Goal: Complete application form

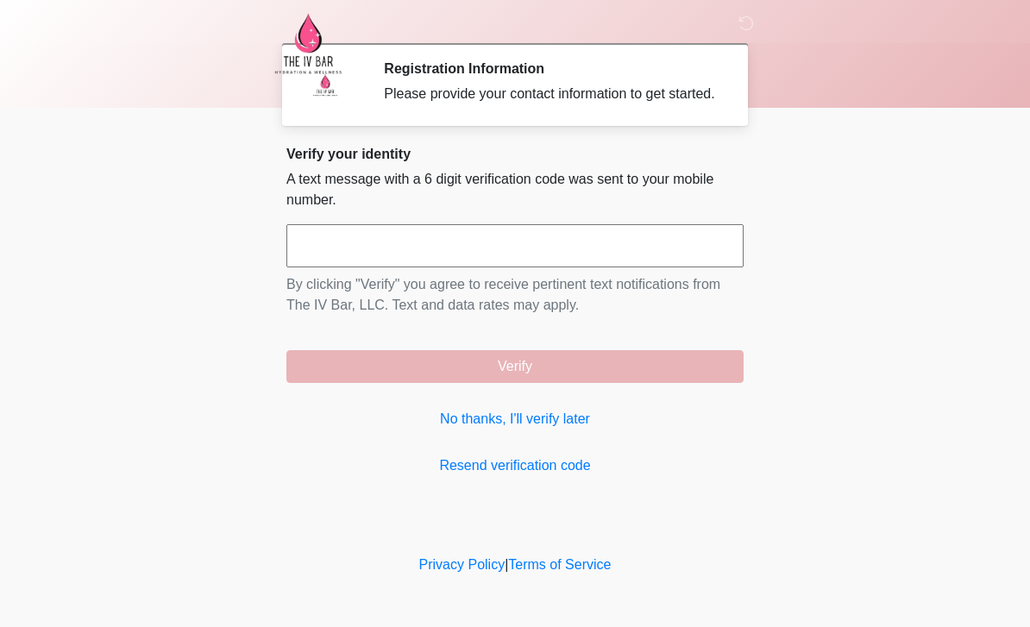
click at [561, 429] on link "No thanks, I'll verify later" at bounding box center [514, 419] width 457 height 21
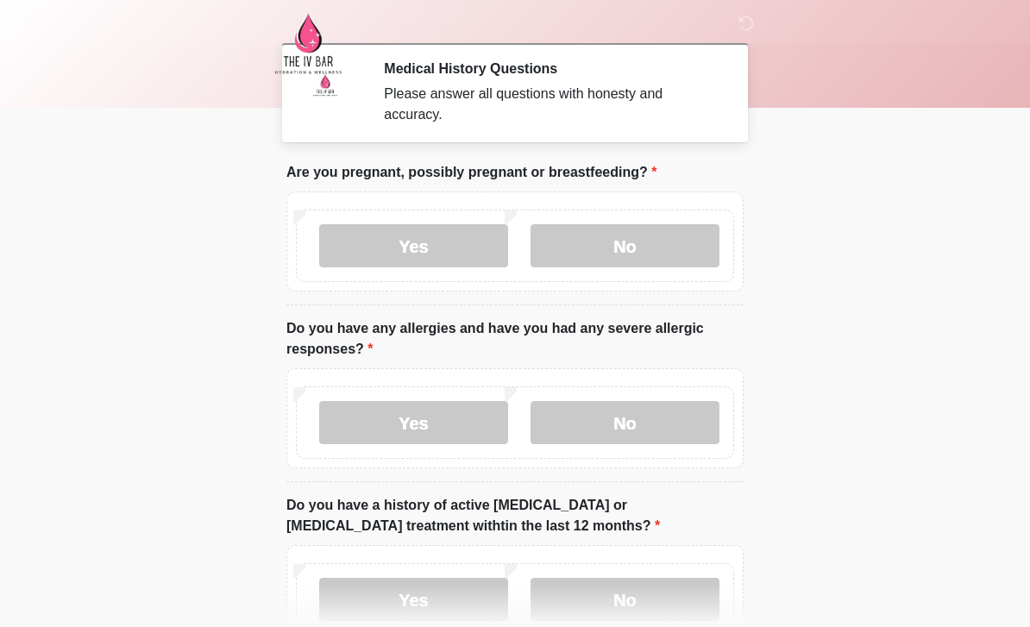
click at [655, 424] on label "No" at bounding box center [624, 422] width 189 height 43
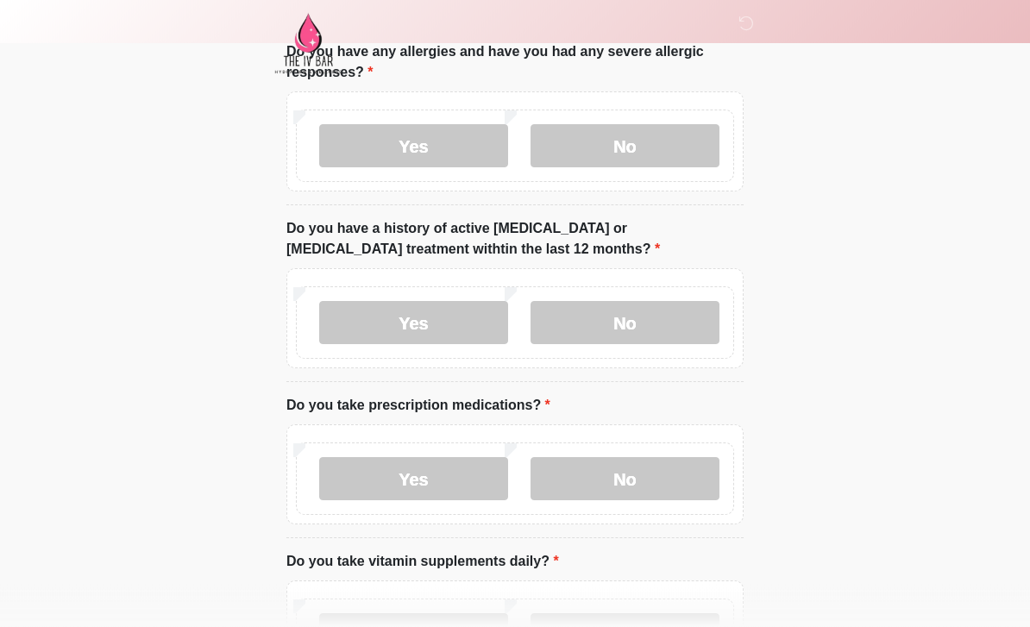
click at [442, 477] on label "Yes" at bounding box center [413, 479] width 189 height 43
click at [585, 608] on textarea "Please list medications and their dose" at bounding box center [514, 609] width 457 height 74
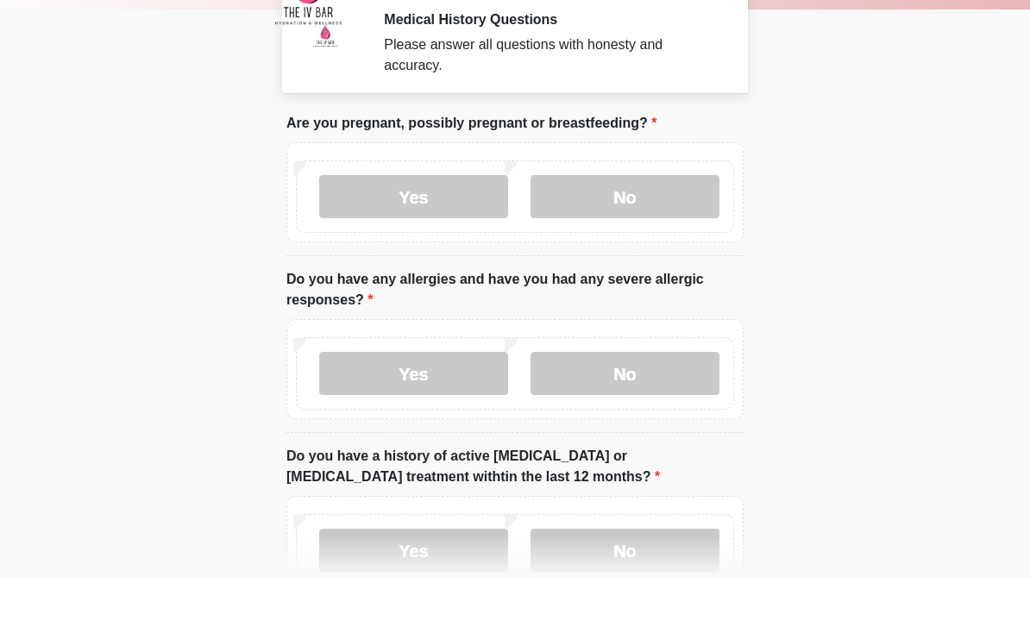
type textarea "**********"
click at [638, 224] on label "No" at bounding box center [624, 245] width 189 height 43
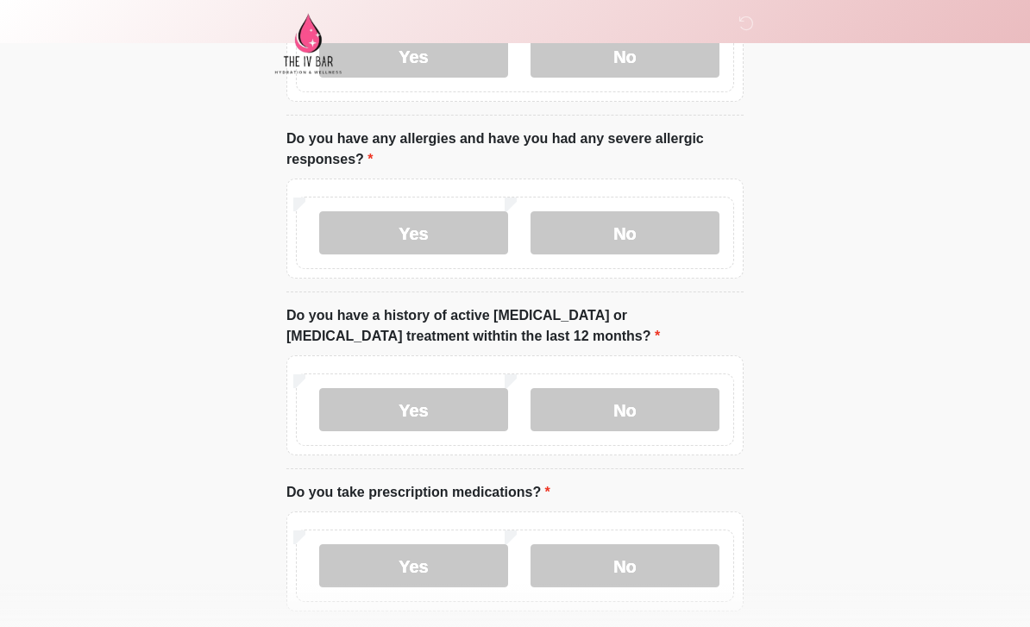
scroll to position [179, 0]
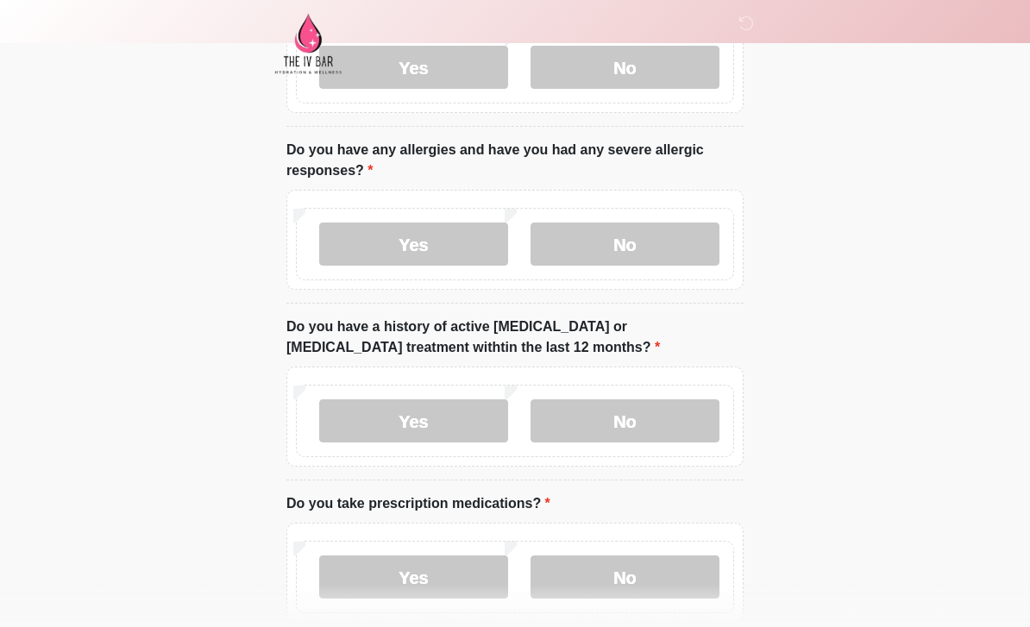
click at [662, 411] on label "No" at bounding box center [624, 420] width 189 height 43
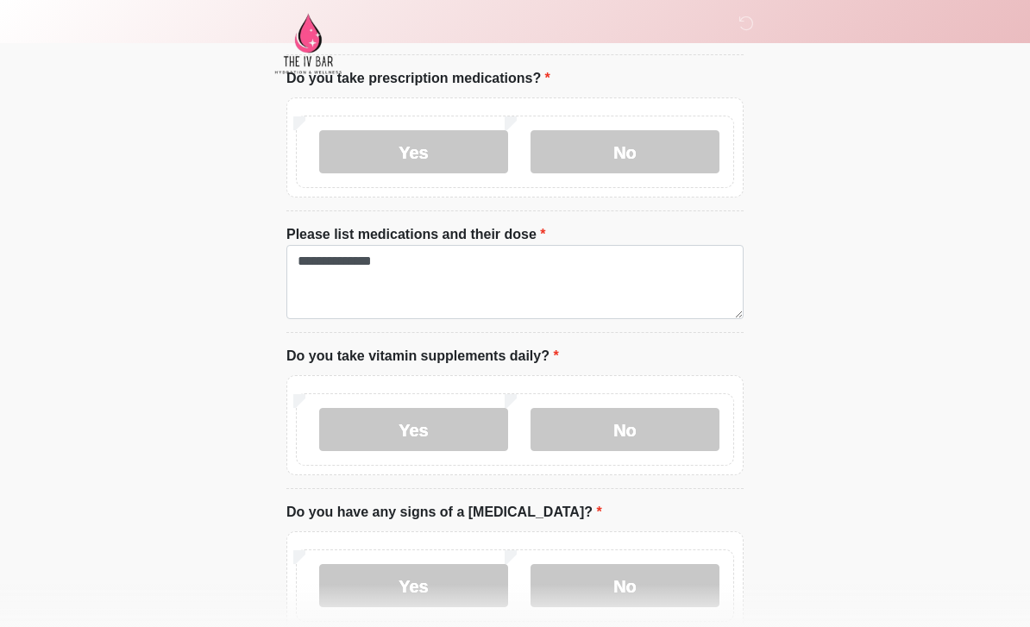
scroll to position [611, 0]
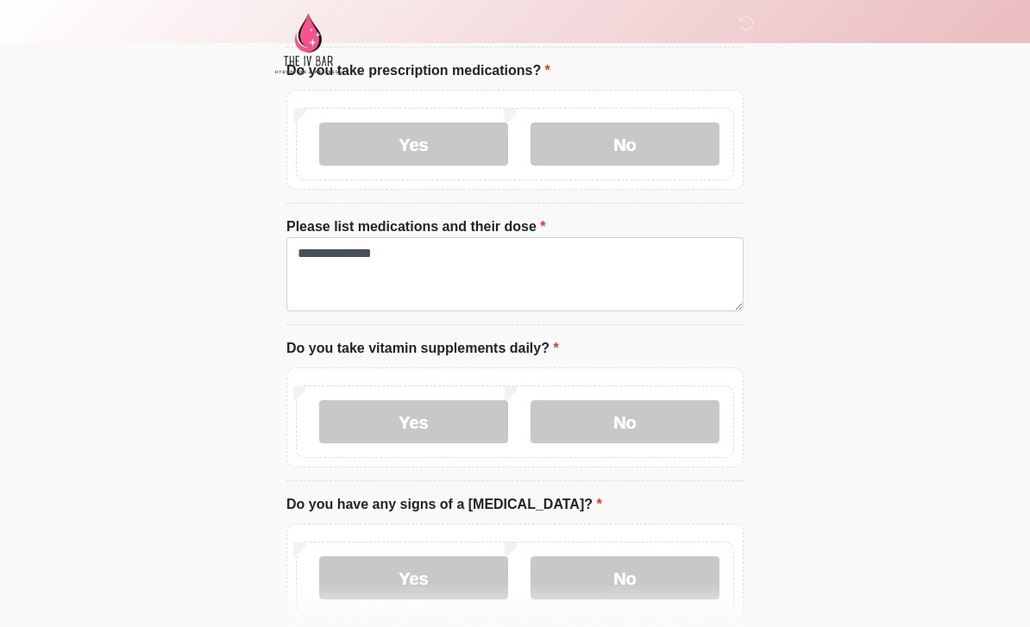
click at [667, 423] on label "No" at bounding box center [624, 422] width 189 height 43
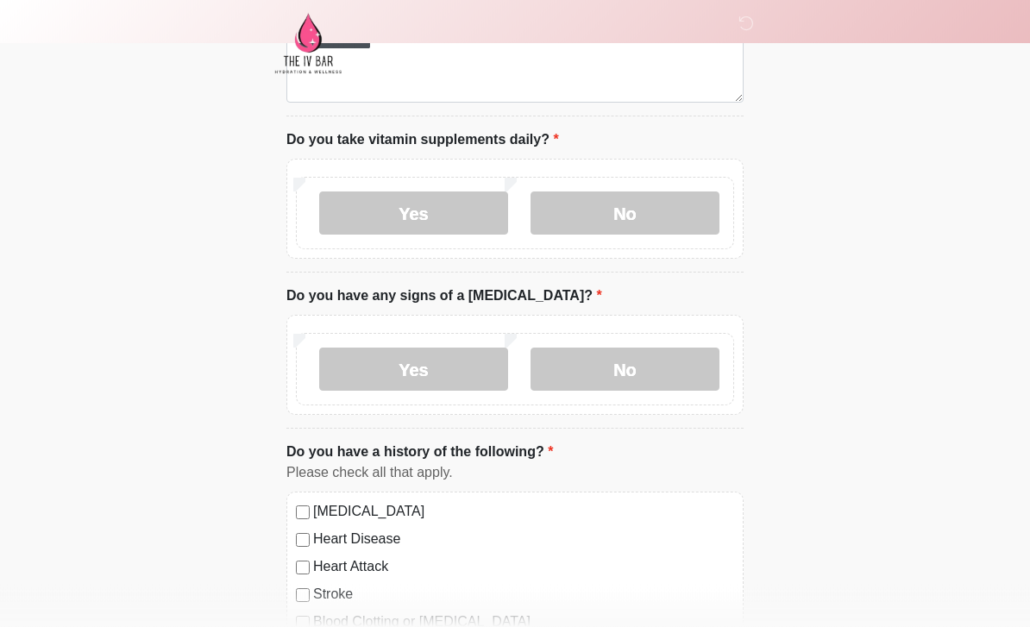
scroll to position [868, 0]
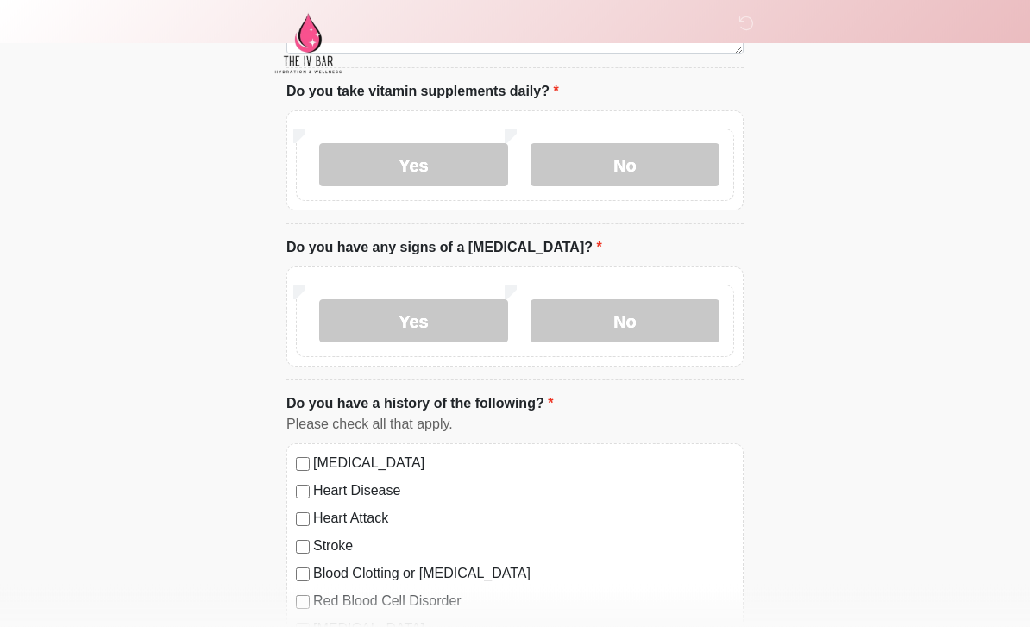
click at [649, 336] on label "No" at bounding box center [624, 321] width 189 height 43
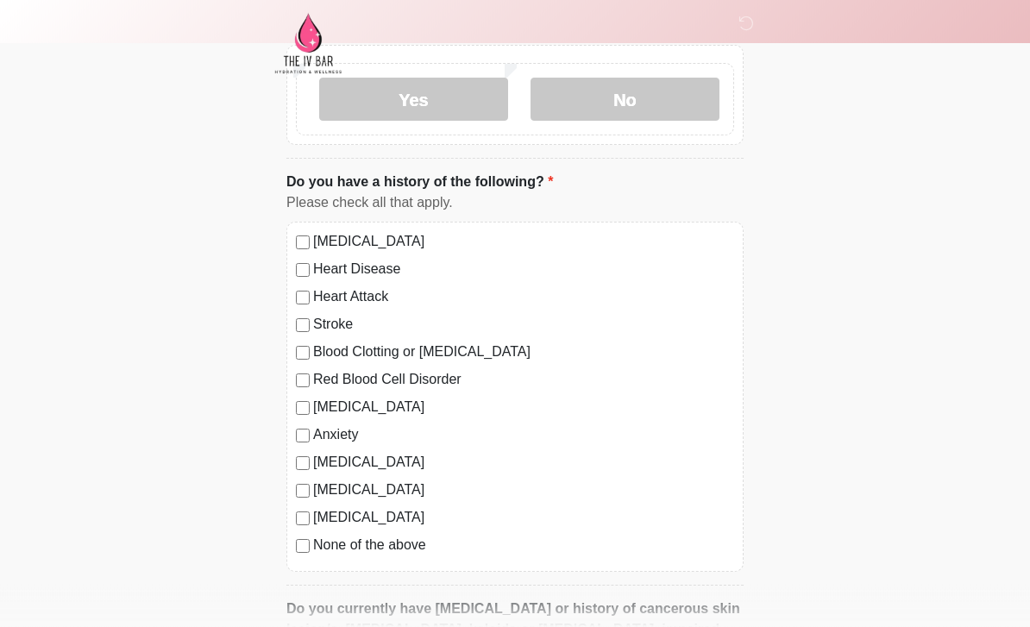
scroll to position [1144, 0]
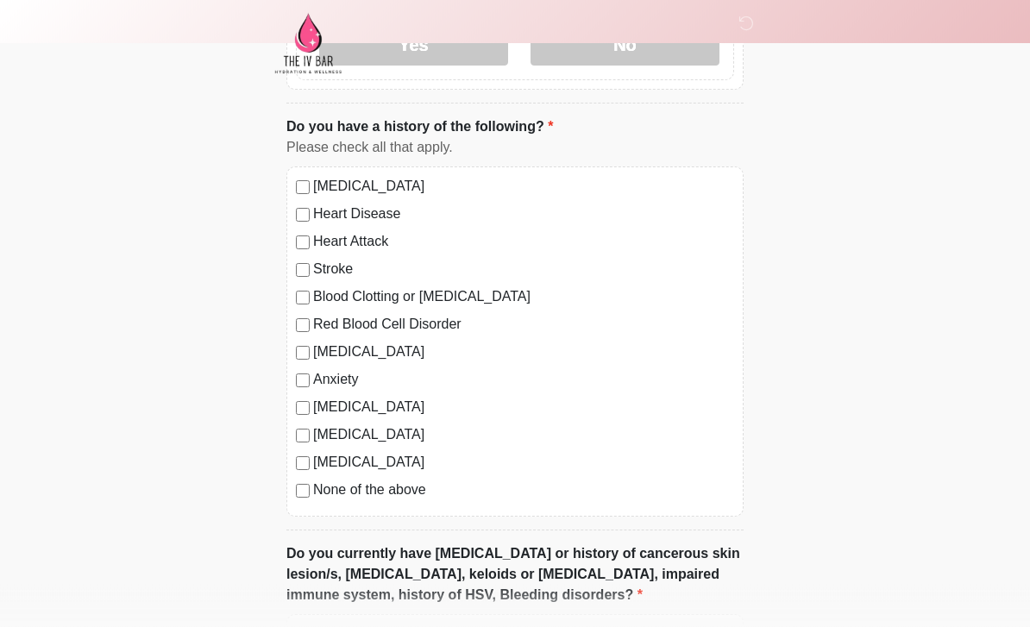
click at [324, 496] on label "None of the above" at bounding box center [523, 490] width 421 height 21
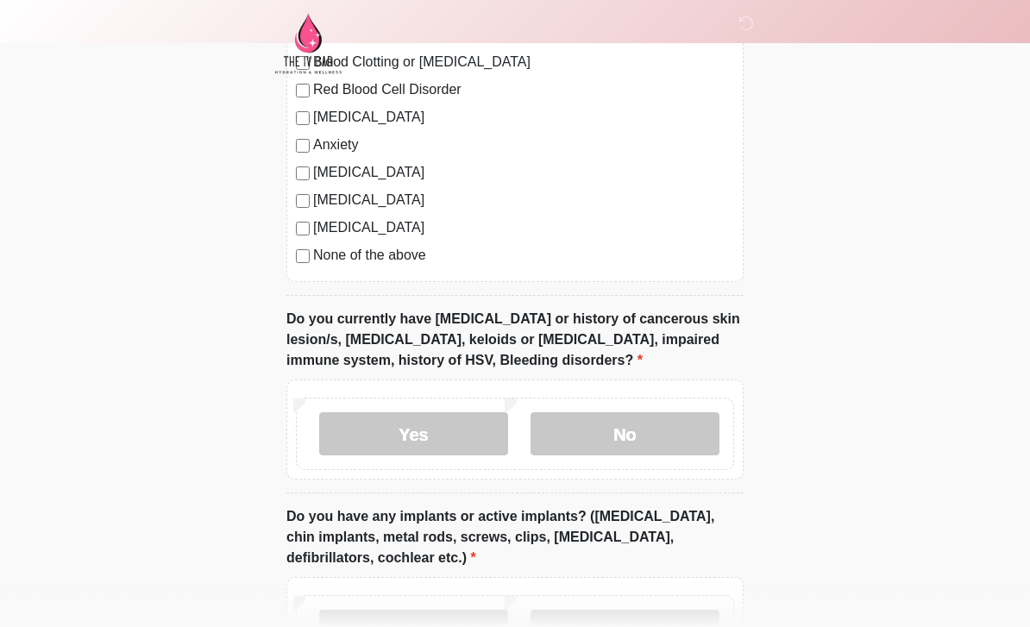
scroll to position [1382, 0]
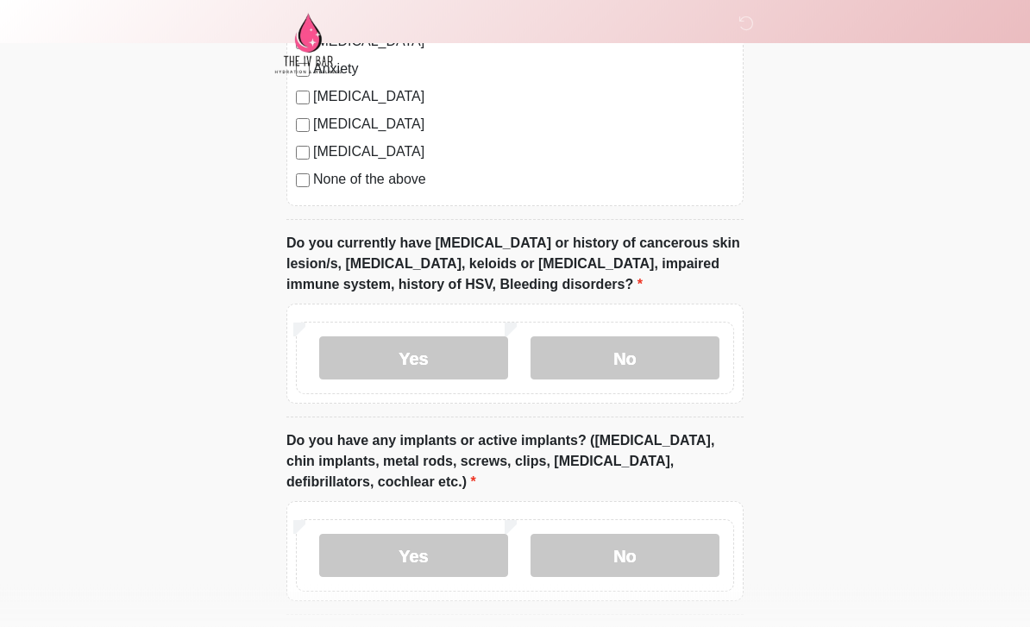
click at [661, 352] on label "No" at bounding box center [624, 358] width 189 height 43
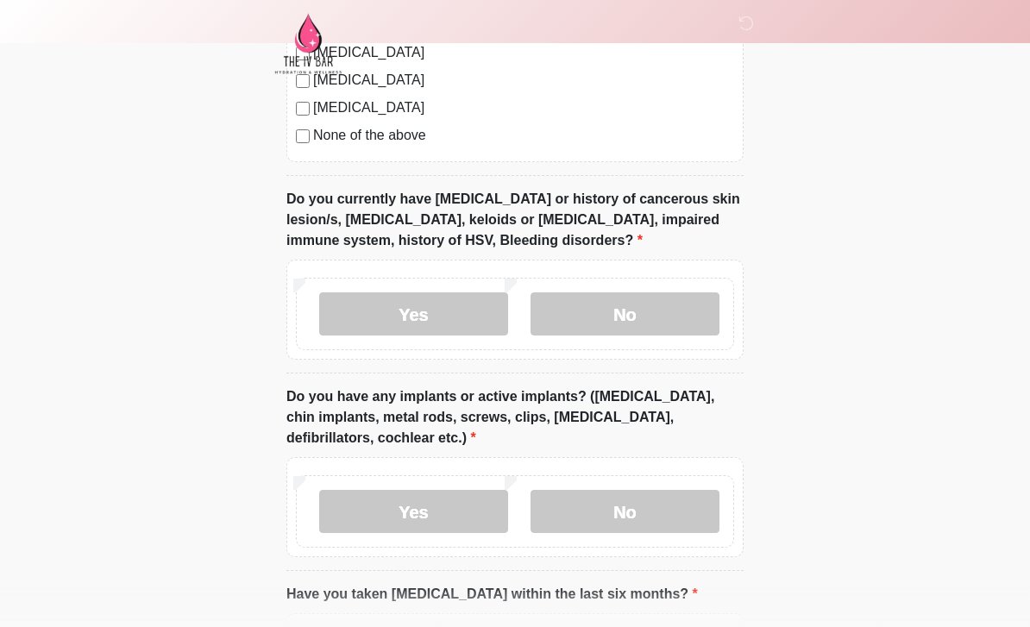
scroll to position [1525, 0]
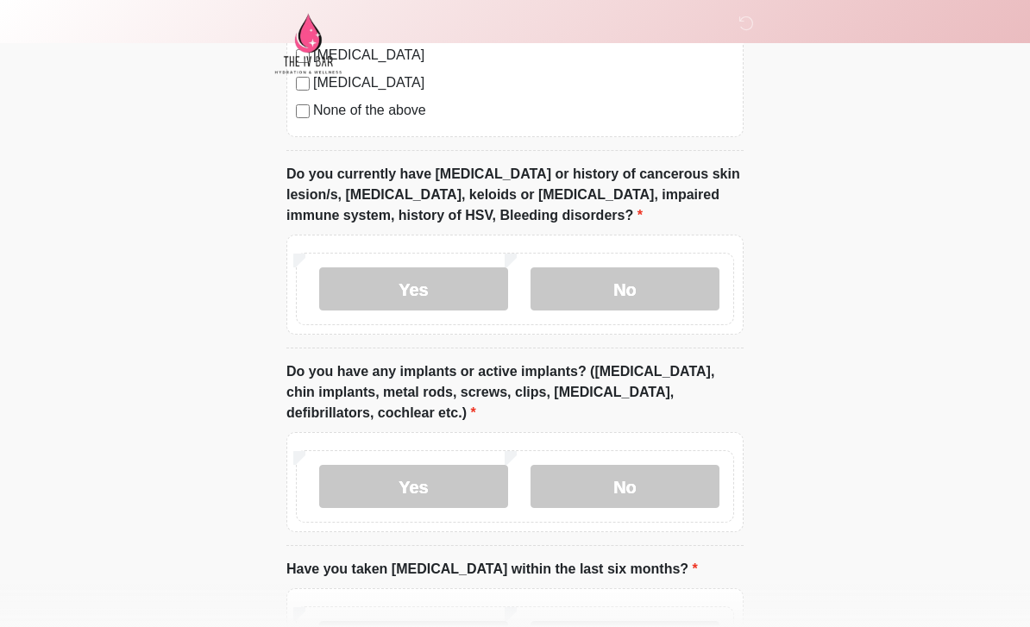
click at [645, 483] on label "No" at bounding box center [624, 486] width 189 height 43
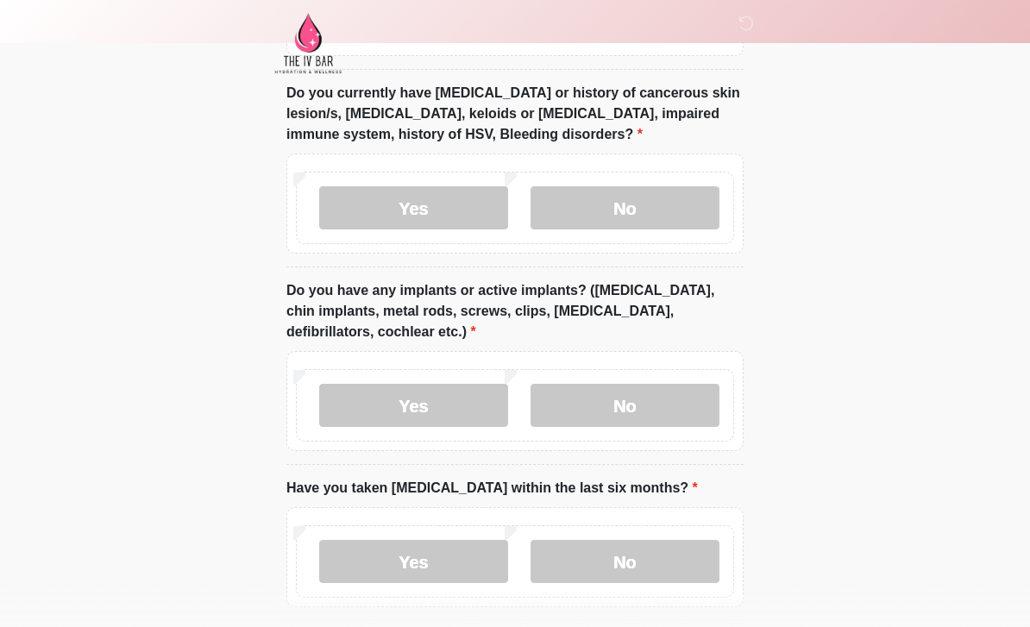
scroll to position [1651, 0]
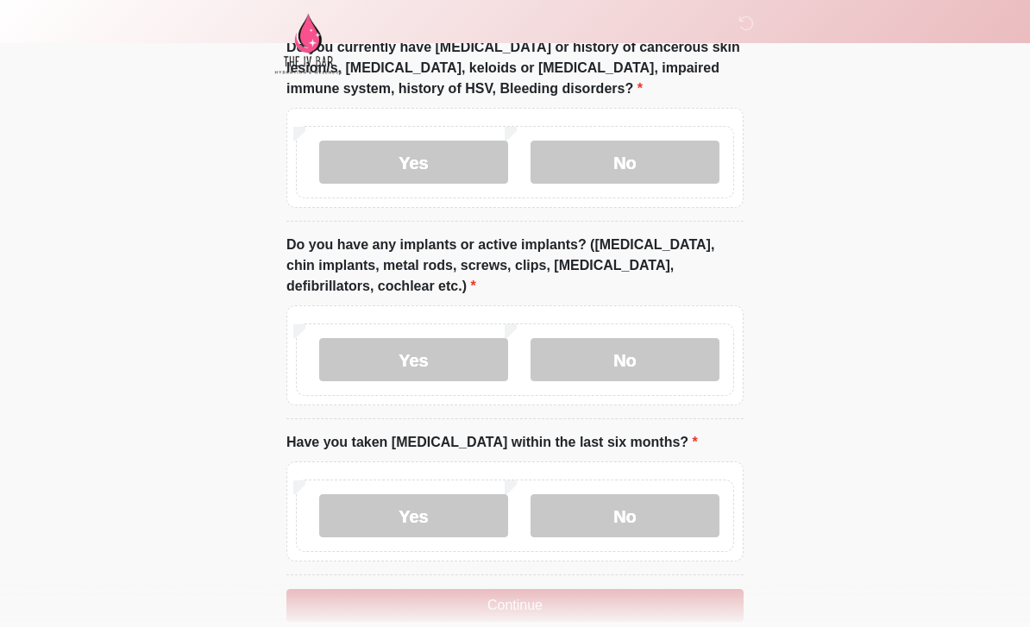
click at [659, 516] on label "No" at bounding box center [624, 515] width 189 height 43
click at [572, 612] on button "Continue" at bounding box center [514, 605] width 457 height 33
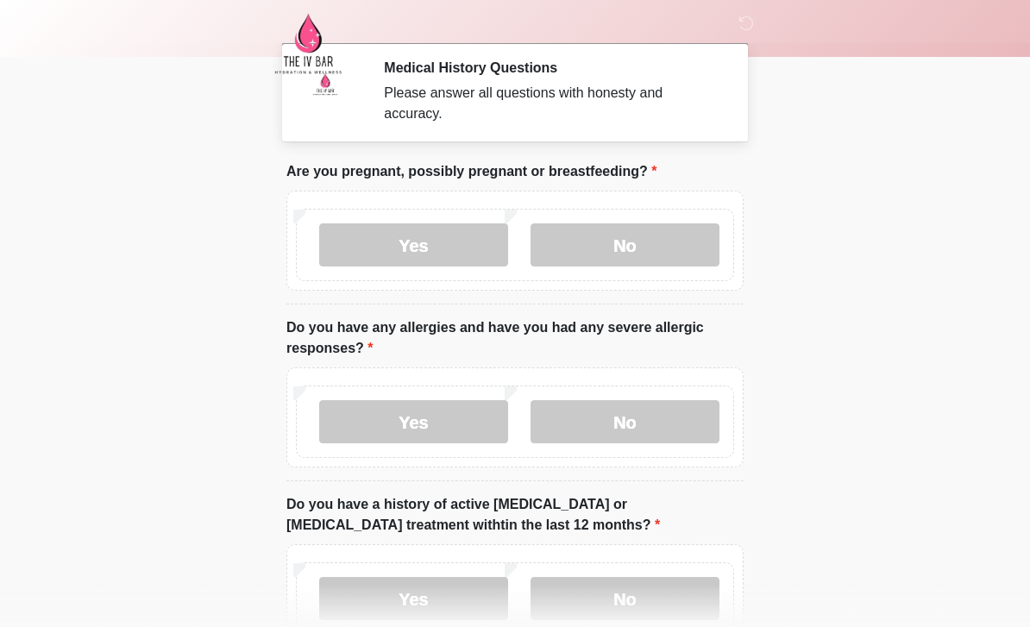
scroll to position [0, 0]
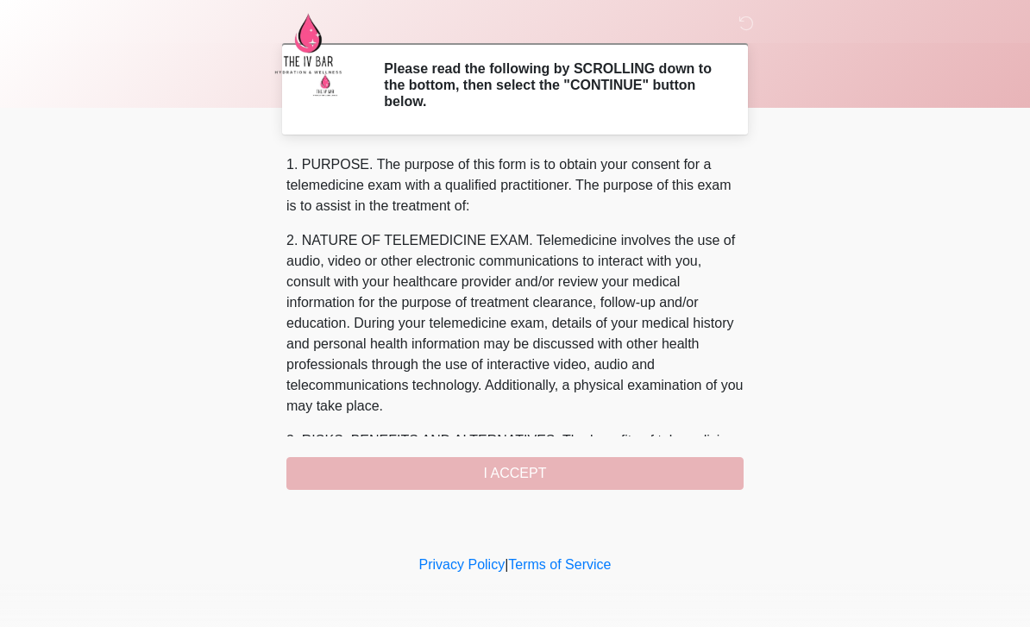
click at [603, 474] on button "I ACCEPT" at bounding box center [514, 473] width 457 height 33
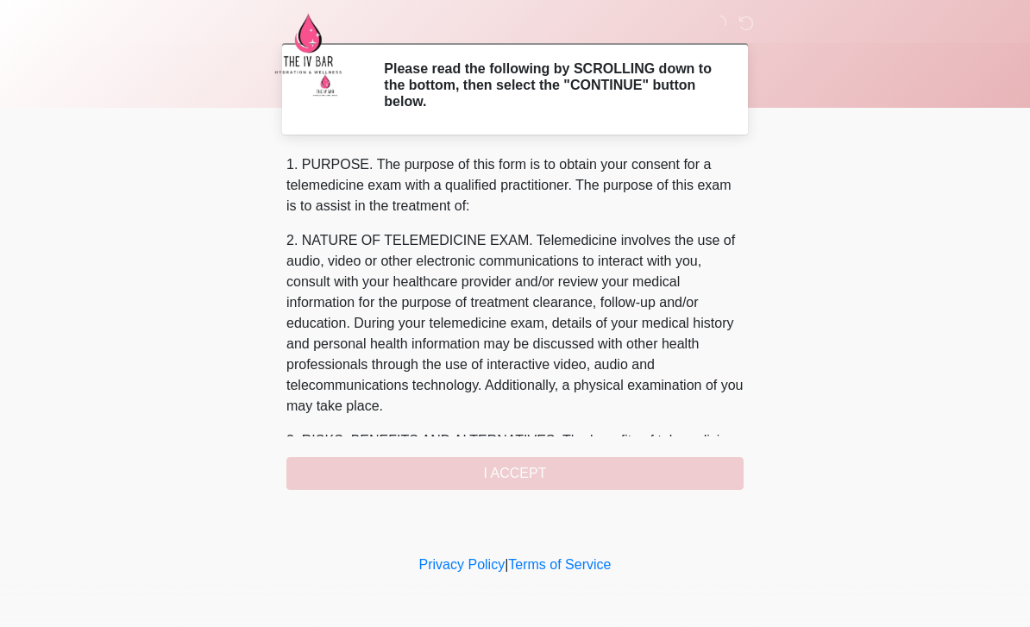
scroll to position [-1, 0]
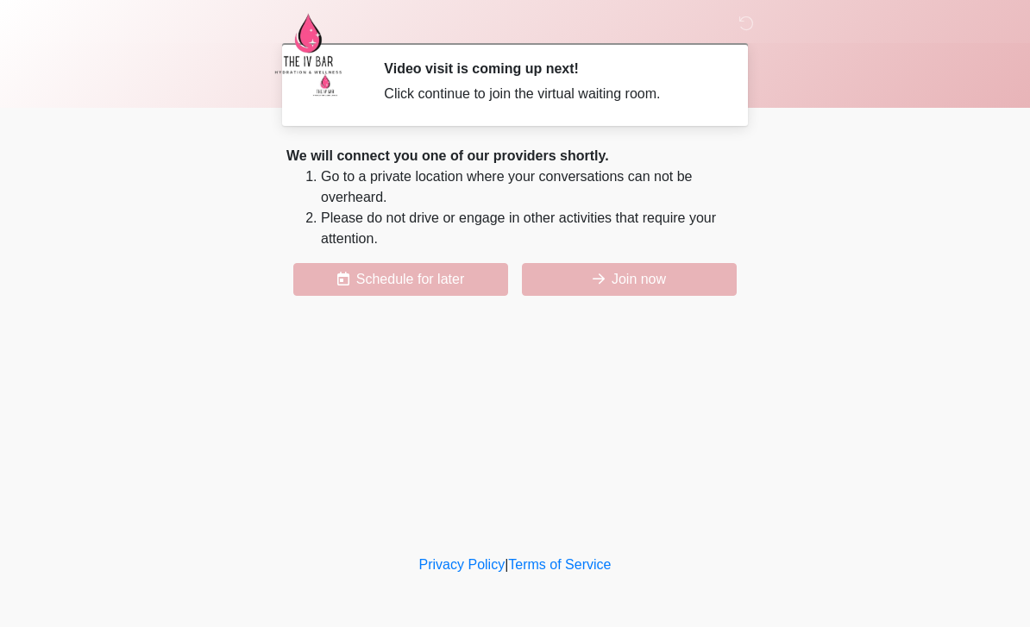
click at [639, 285] on button "Join now" at bounding box center [629, 279] width 215 height 33
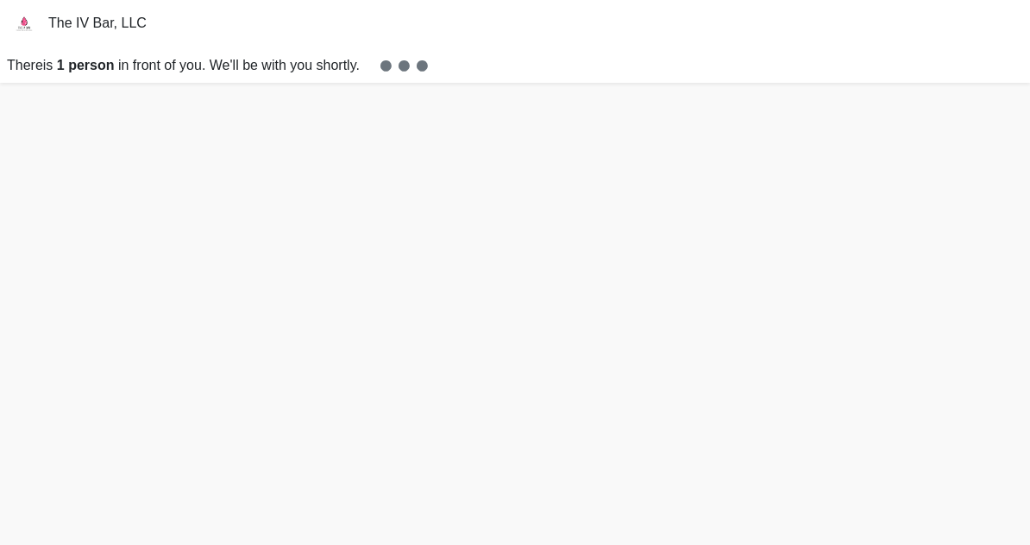
scroll to position [5, 0]
